Goal: Transaction & Acquisition: Purchase product/service

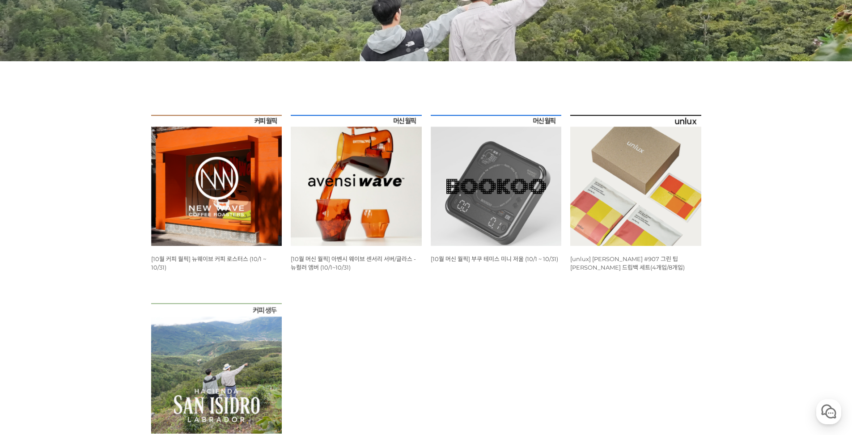
scroll to position [358, 0]
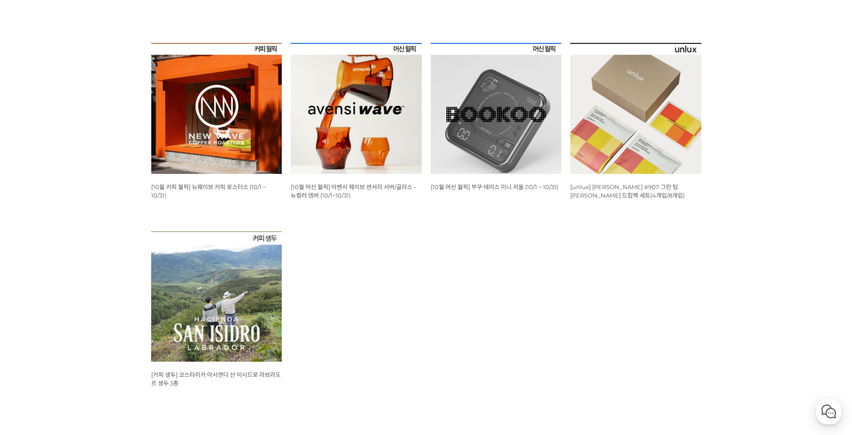
click at [497, 254] on ul "WISH ADD OPTION 상품명 : [10월 커피 월픽] 뉴웨이브 커피 로스터스 (10/1 ~ 10/31) 판매가 : 16,000원 WIS…" at bounding box center [426, 231] width 559 height 376
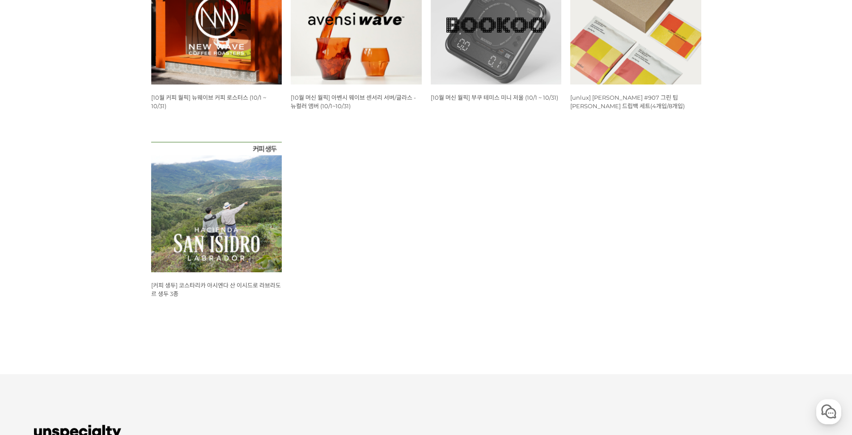
scroll to position [0, 0]
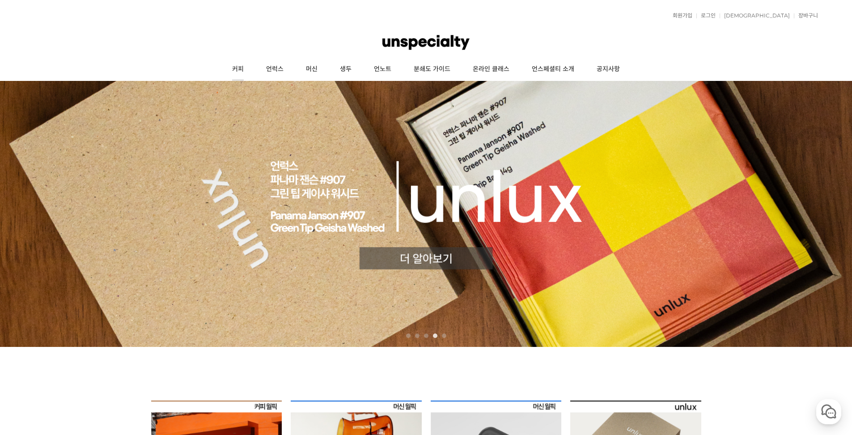
click at [232, 74] on link "커피" at bounding box center [238, 69] width 34 height 22
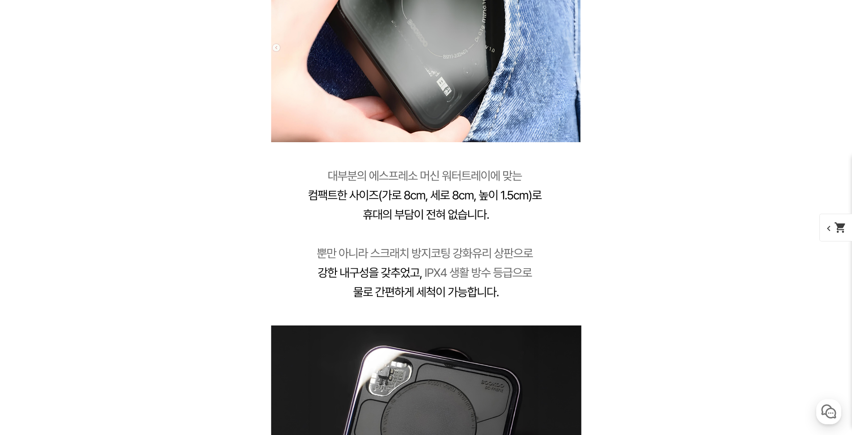
scroll to position [3263, 0]
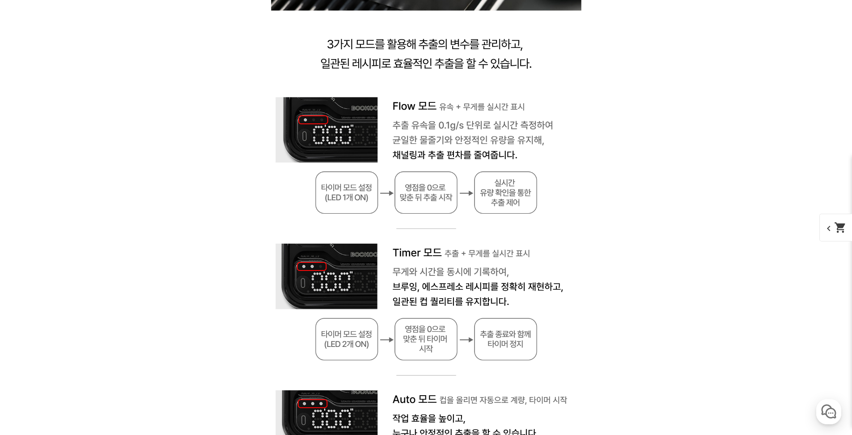
scroll to position [4336, 0]
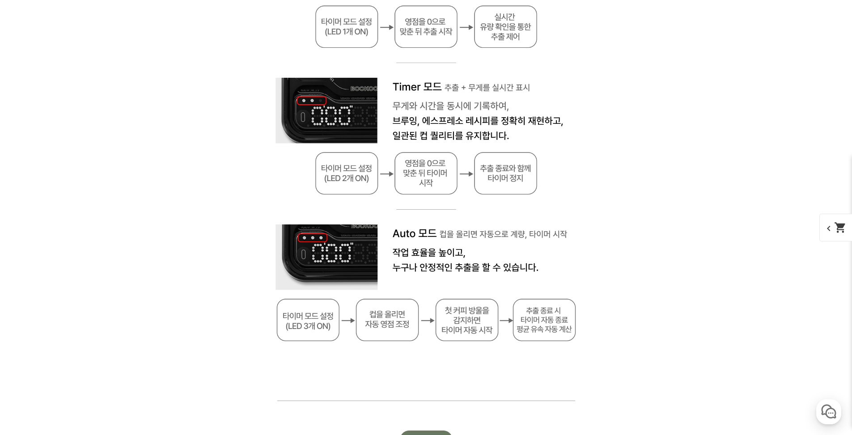
drag, startPoint x: 677, startPoint y: 221, endPoint x: 685, endPoint y: 226, distance: 9.4
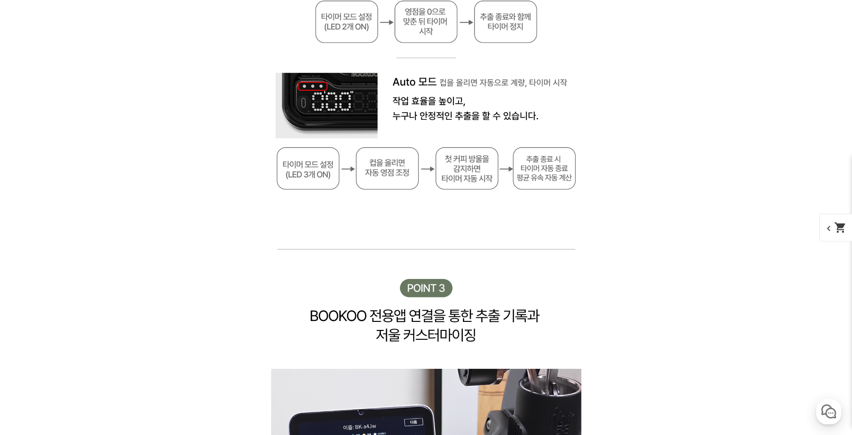
scroll to position [4604, 0]
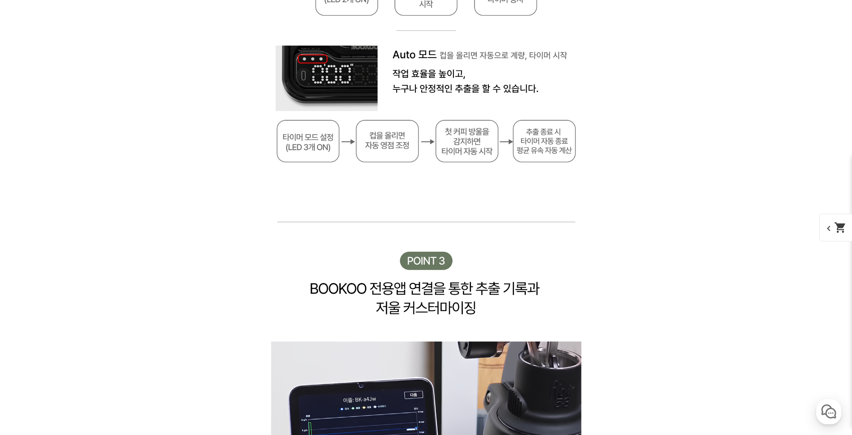
click at [694, 237] on div "게시글 신고하기 신고사유 관련없는 내용 욕설/비방 개인정보유출 광고/홍보글 기타 신고해주신 내용은 쇼핑몰 운영자의 검토 후 내부 운영 정책에 …" at bounding box center [426, 274] width 550 height 8829
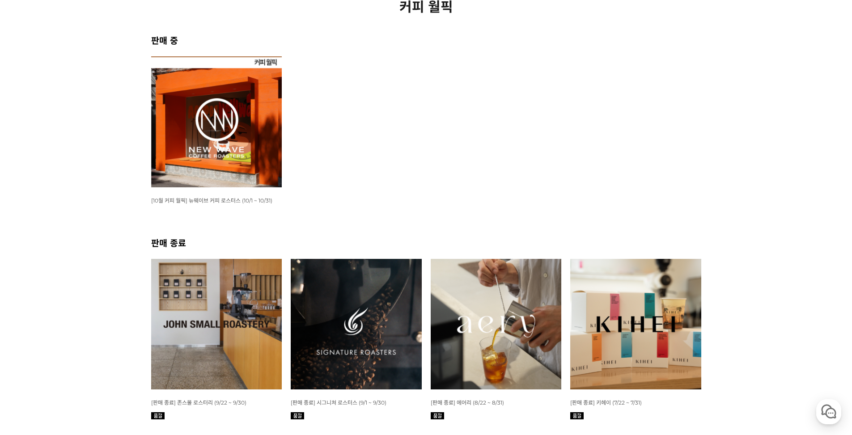
scroll to position [224, 0]
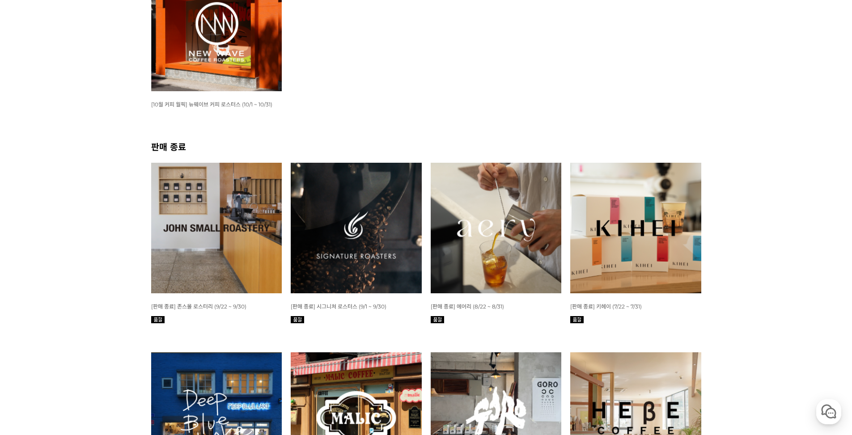
click at [61, 192] on div "뒤로가기 현재 위치 홈 커피 월픽 커피 월픽 판매 중 WISH ADD OPTION 상품명 : [10월 커피 월픽] 뉴웨이브 커피 로스터스 (1…" at bounding box center [426, 382] width 852 height 1051
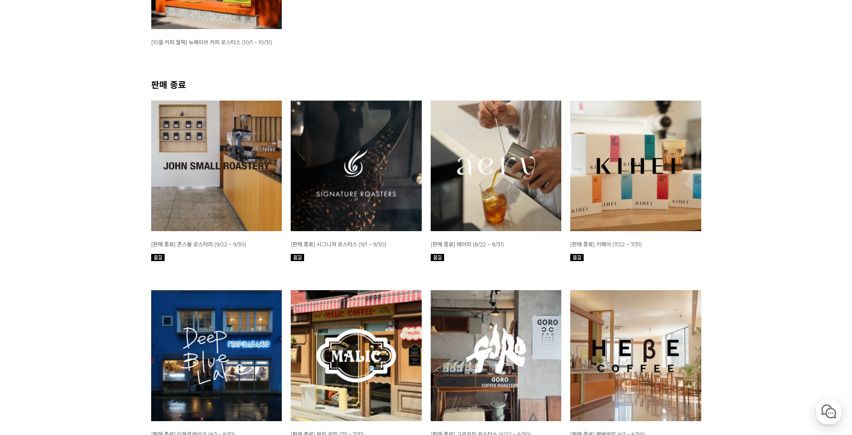
scroll to position [358, 0]
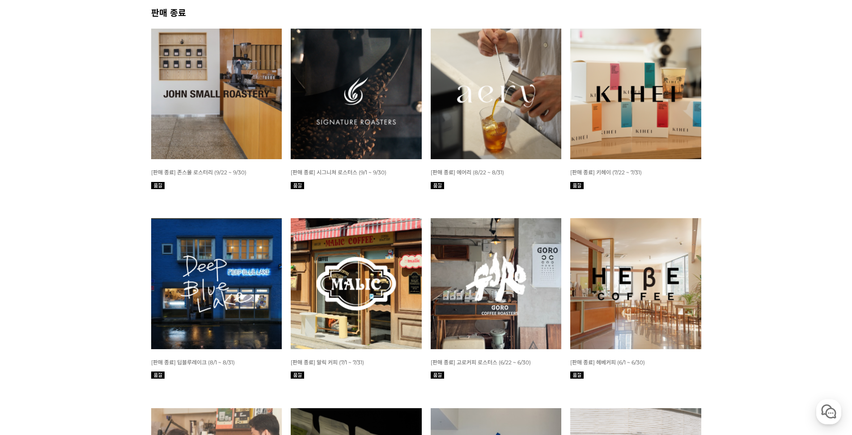
click at [224, 257] on img at bounding box center [216, 283] width 131 height 131
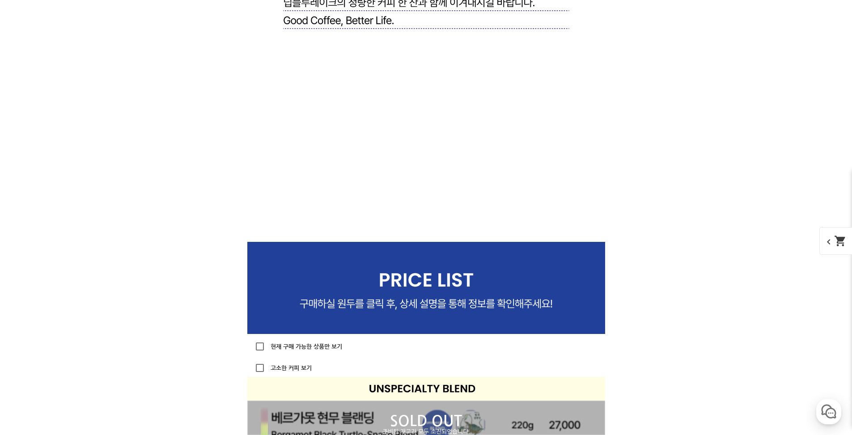
scroll to position [2343, 0]
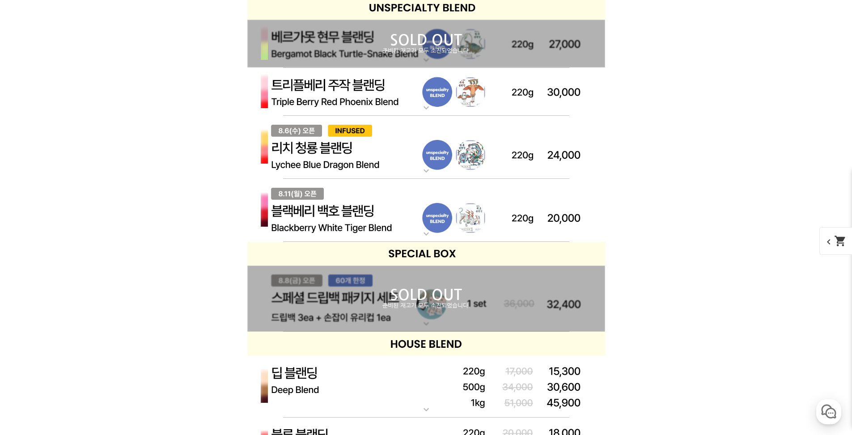
scroll to position [2746, 0]
